Goal: Find specific page/section: Find specific page/section

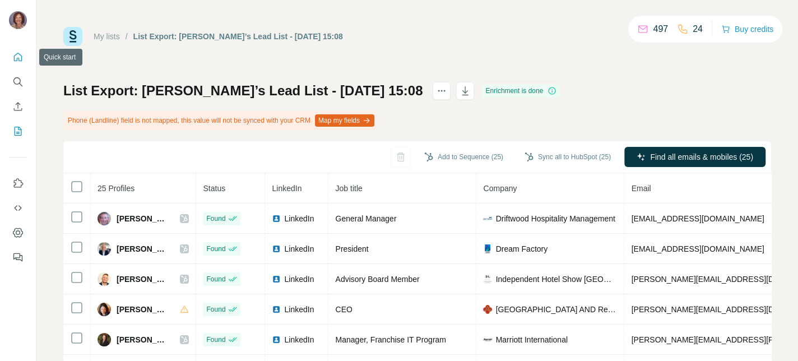
click at [20, 56] on icon "Quick start" at bounding box center [17, 57] width 11 height 11
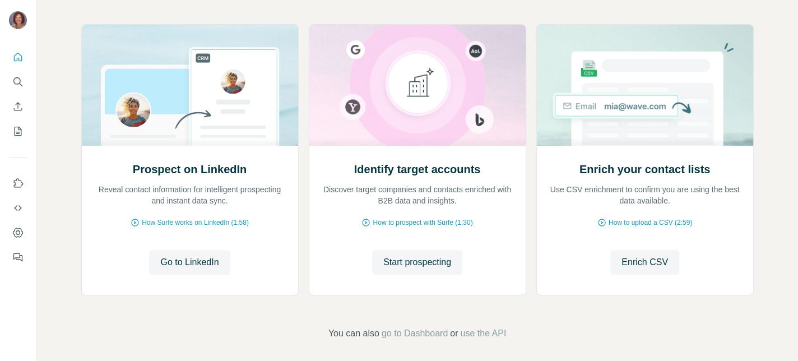
scroll to position [120, 0]
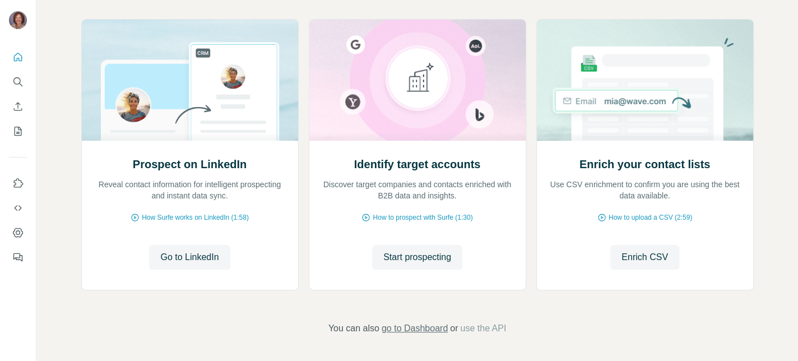
click at [409, 325] on span "go to Dashboard" at bounding box center [415, 328] width 66 height 13
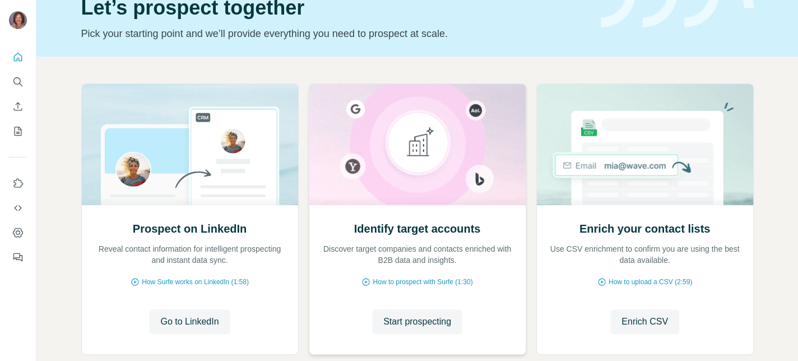
scroll to position [0, 0]
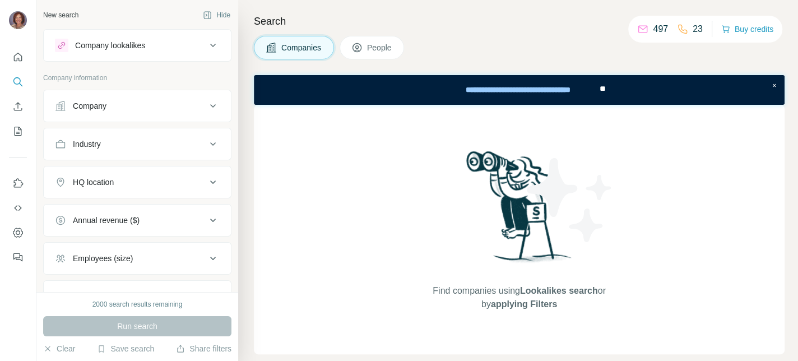
click at [391, 45] on span "People" at bounding box center [380, 47] width 26 height 11
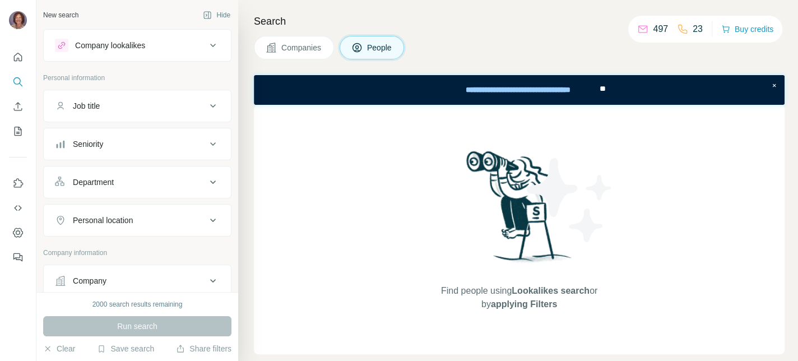
click at [158, 43] on div "Company lookalikes" at bounding box center [130, 45] width 151 height 13
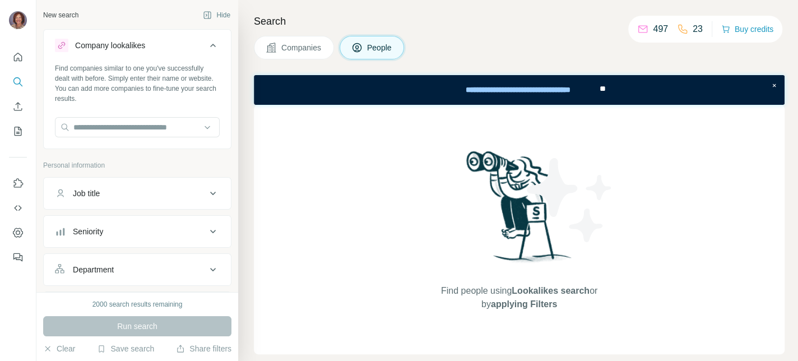
click at [158, 43] on div "Company lookalikes" at bounding box center [130, 45] width 151 height 13
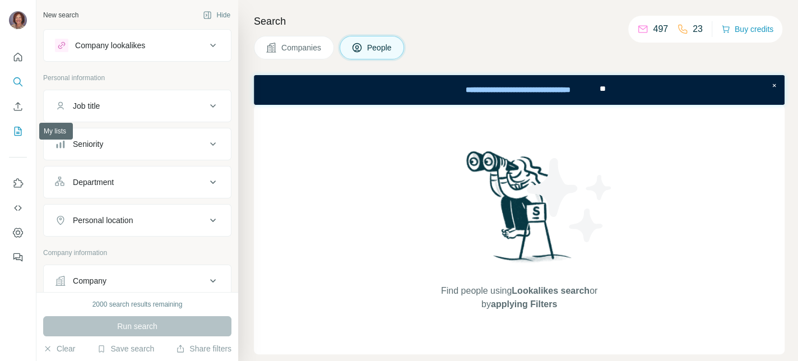
click at [21, 127] on icon "My lists" at bounding box center [17, 131] width 11 height 11
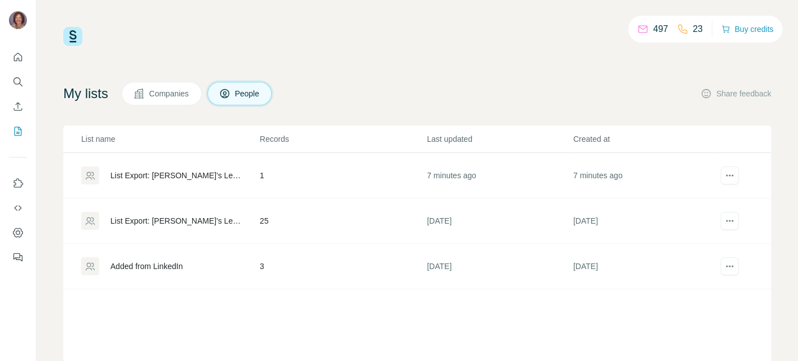
click at [182, 220] on div "List Export: [PERSON_NAME]’s Lead List - [DATE] 15:08" at bounding box center [175, 220] width 131 height 11
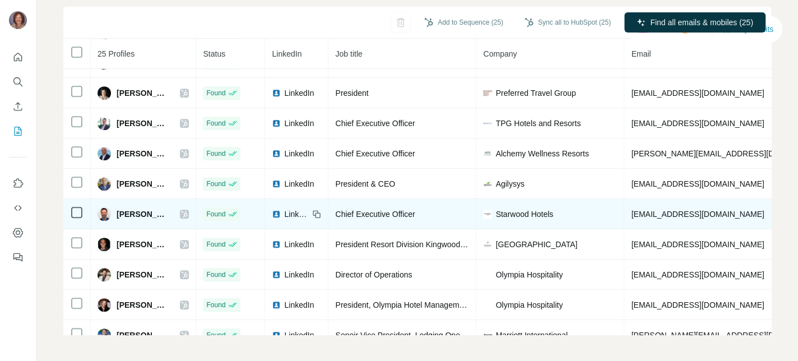
scroll to position [495, 0]
